Goal: Navigation & Orientation: Find specific page/section

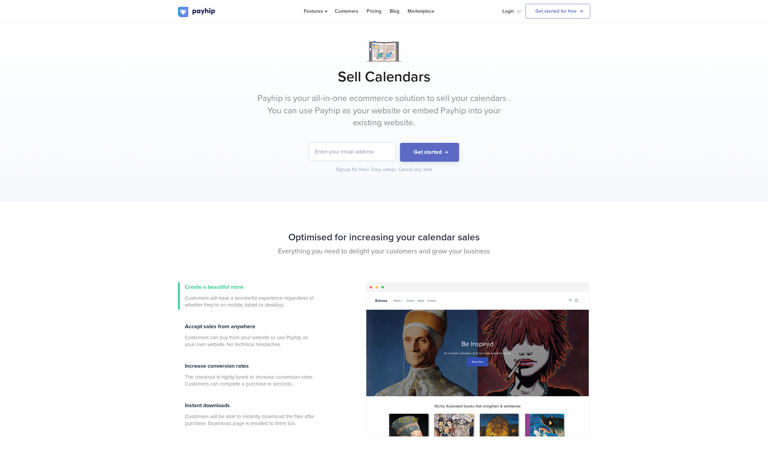
click at [374, 154] on input "email" at bounding box center [352, 152] width 86 height 18
click at [352, 7] on link "Customers" at bounding box center [347, 11] width 24 height 22
click at [348, 12] on link "Customers" at bounding box center [347, 11] width 24 height 22
